Goal: Task Accomplishment & Management: Manage account settings

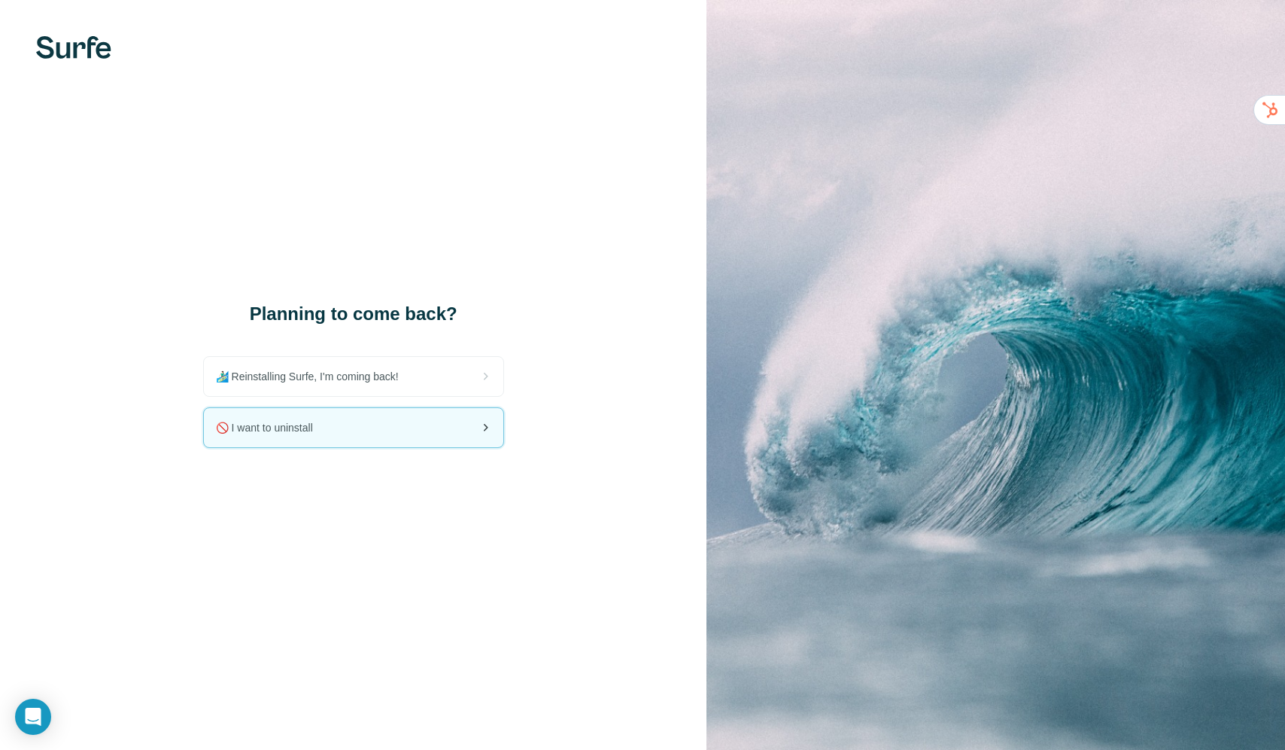
click at [379, 435] on div "🚫 I want to uninstall" at bounding box center [354, 427] width 300 height 39
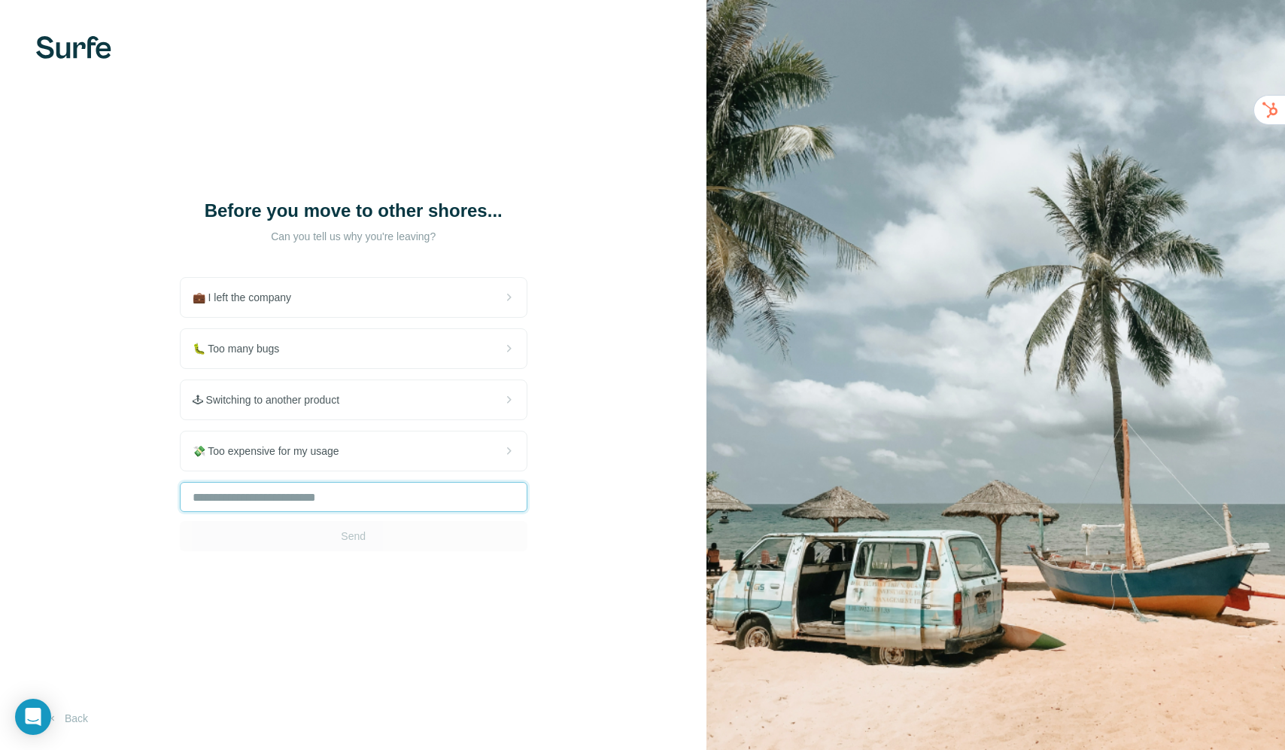
click at [274, 503] on input "text" at bounding box center [354, 497] width 348 height 30
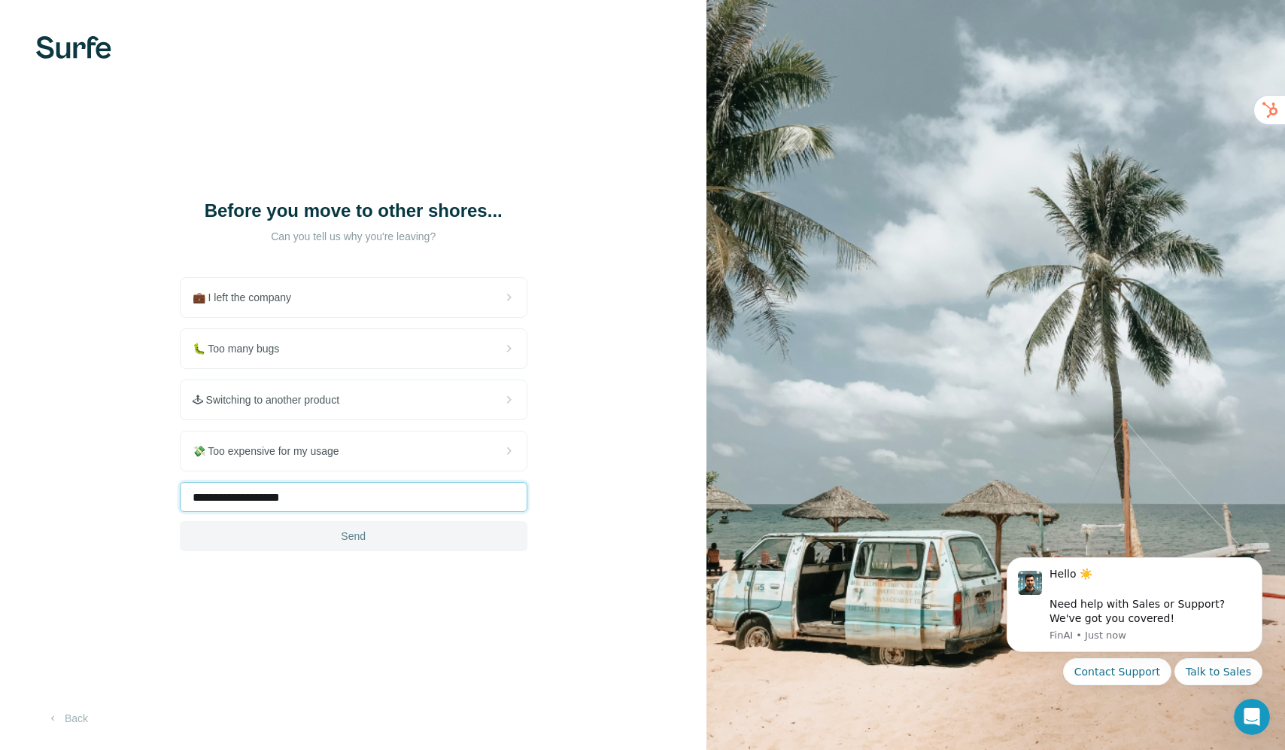
type input "**********"
click at [338, 542] on button "Send" at bounding box center [354, 536] width 348 height 30
